Goal: Information Seeking & Learning: Stay updated

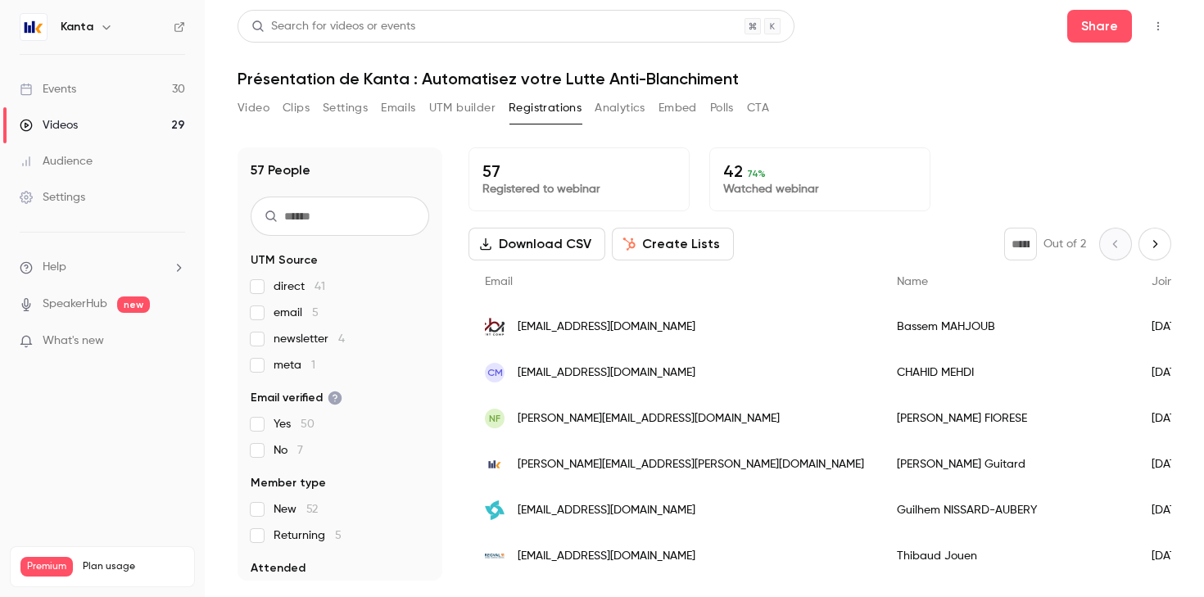
click at [106, 85] on link "Events 30" at bounding box center [102, 89] width 205 height 36
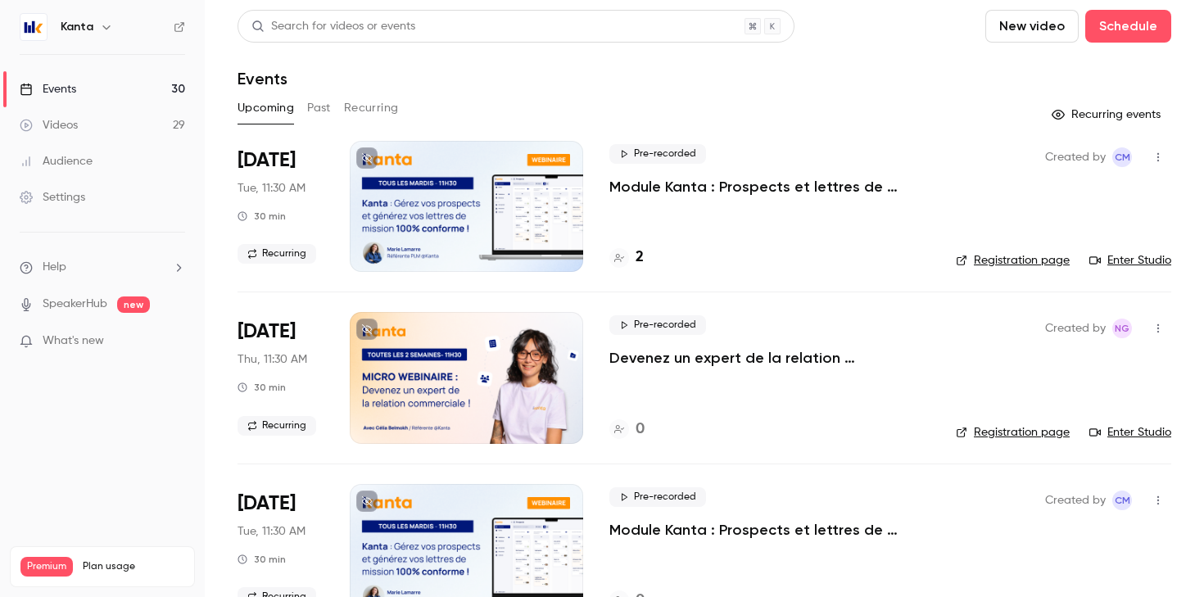
click at [360, 103] on button "Recurring" at bounding box center [371, 108] width 55 height 26
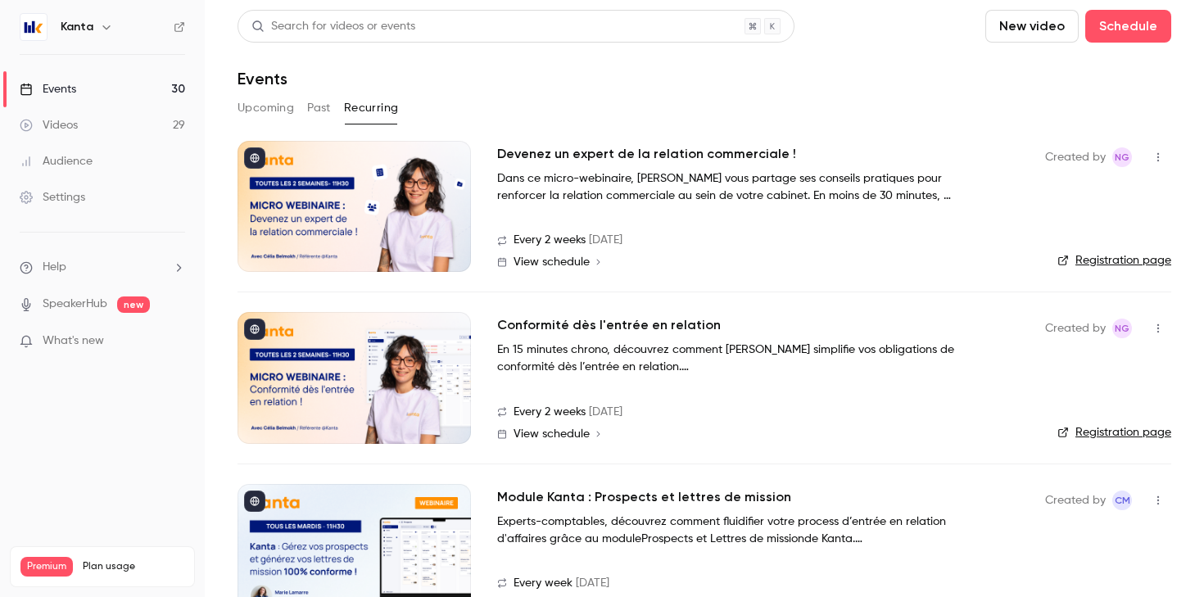
click at [317, 102] on button "Past" at bounding box center [319, 108] width 24 height 26
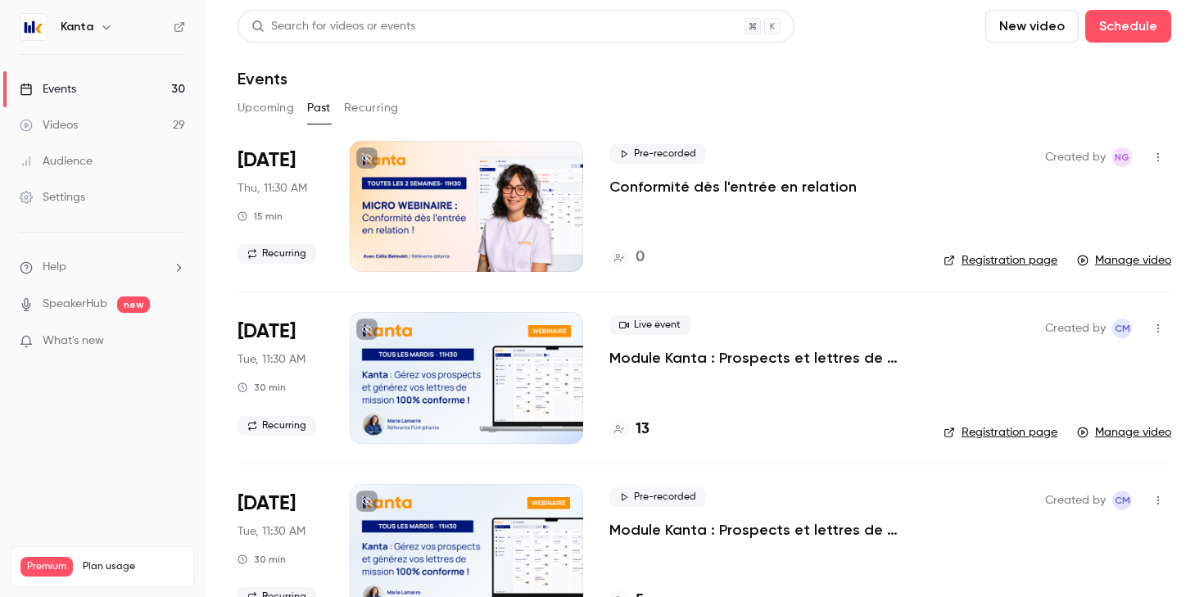
click at [277, 111] on button "Upcoming" at bounding box center [266, 108] width 57 height 26
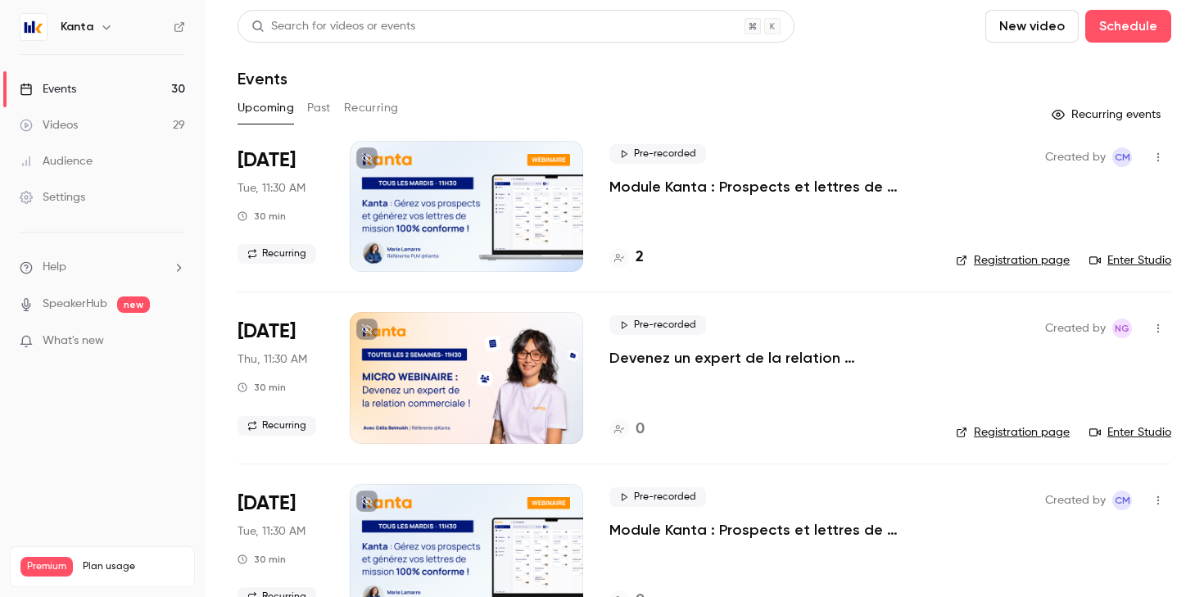
click at [156, 129] on link "Videos 29" at bounding box center [102, 125] width 205 height 36
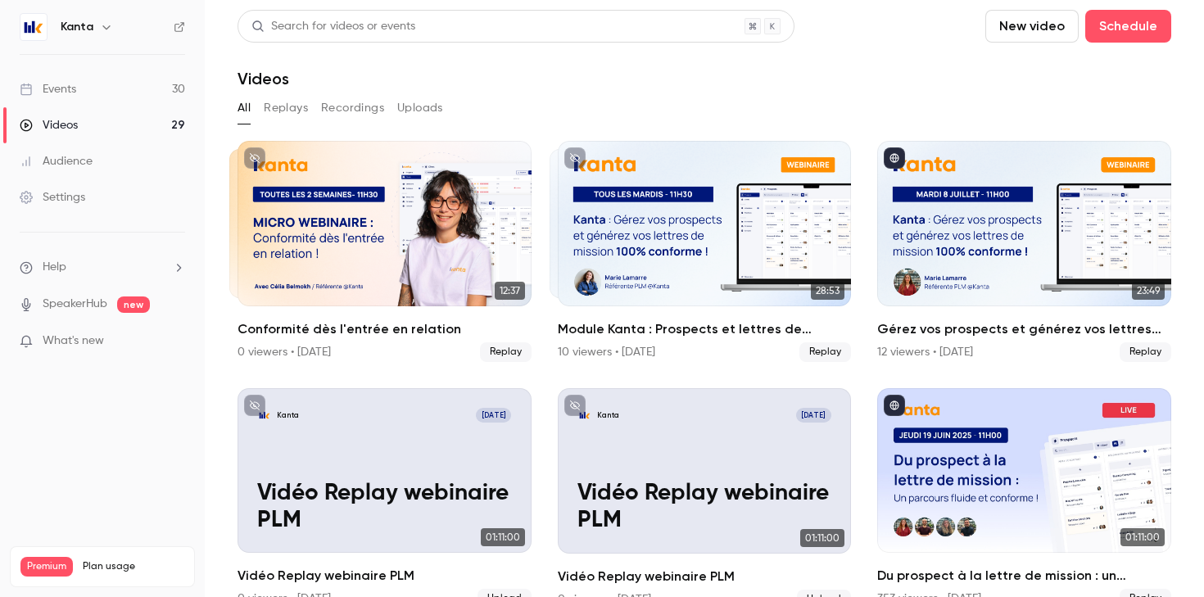
click at [120, 88] on link "Events 30" at bounding box center [102, 89] width 205 height 36
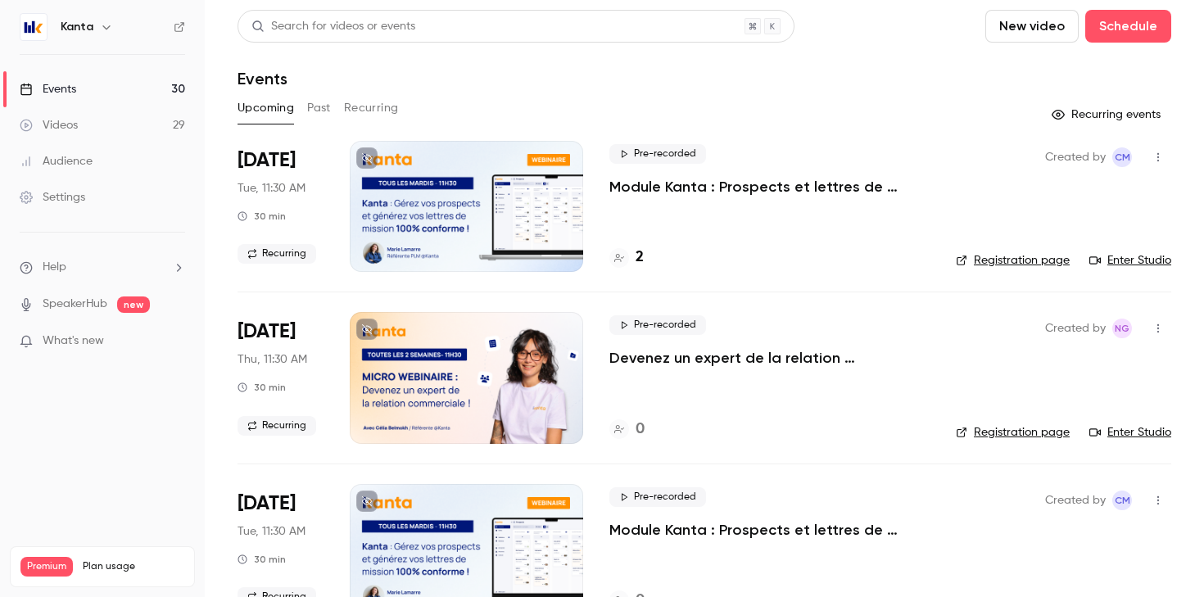
click at [640, 249] on h4 "2" at bounding box center [640, 258] width 8 height 22
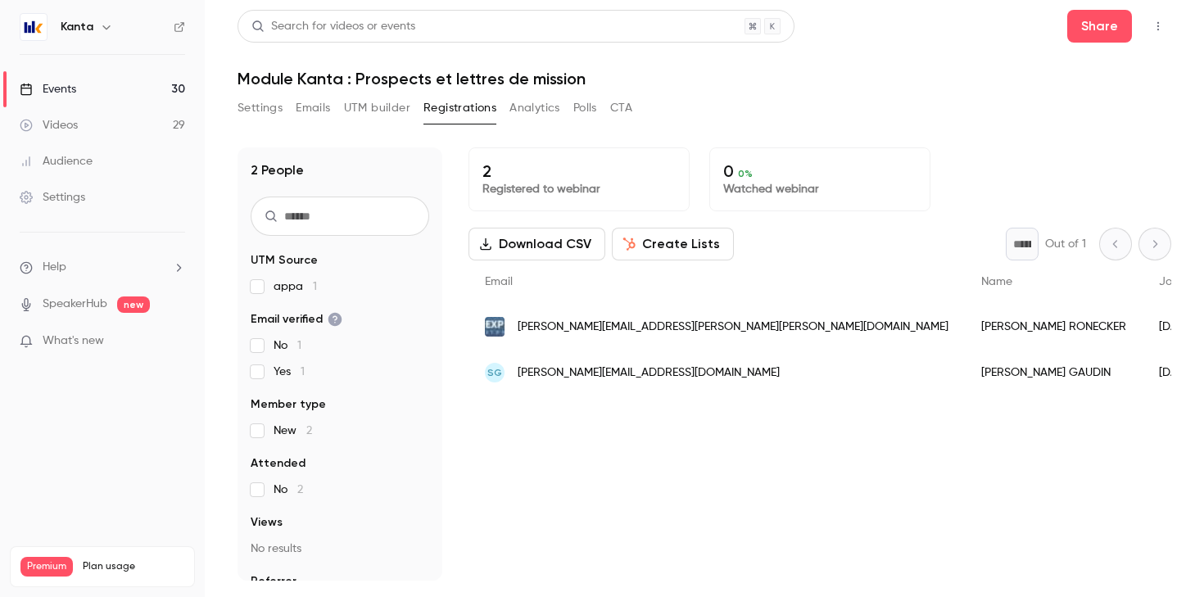
click at [153, 101] on link "Events 30" at bounding box center [102, 89] width 205 height 36
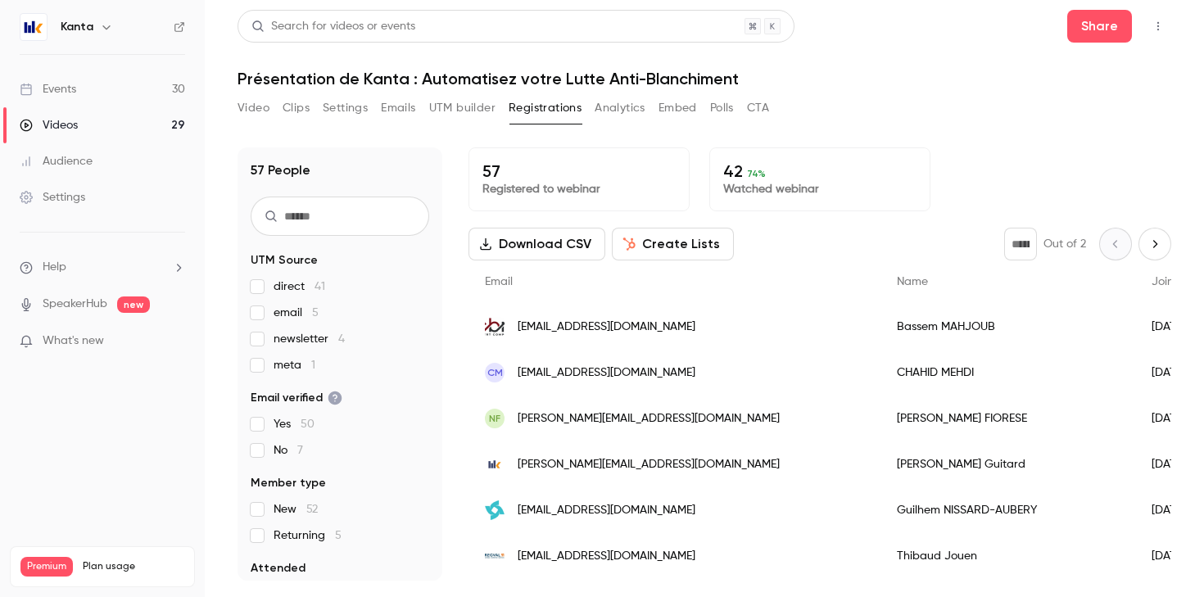
click at [80, 84] on link "Events 30" at bounding box center [102, 89] width 205 height 36
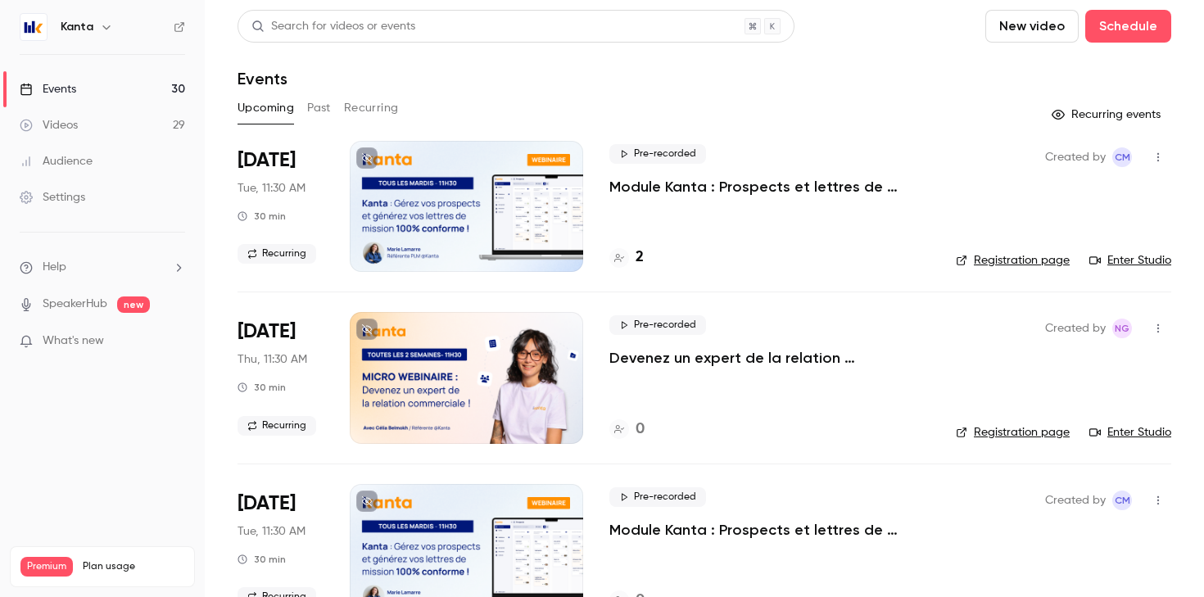
click at [364, 107] on button "Recurring" at bounding box center [371, 108] width 55 height 26
